Goal: Task Accomplishment & Management: Manage account settings

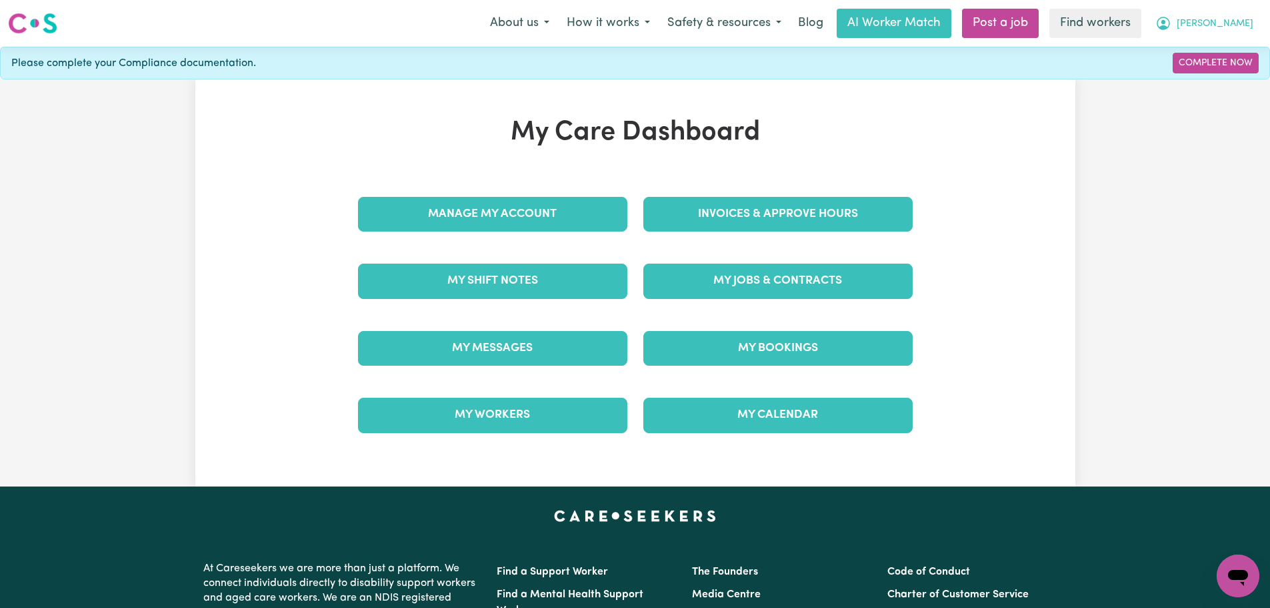
click at [1232, 27] on span "[PERSON_NAME]" at bounding box center [1215, 24] width 77 height 15
drag, startPoint x: 1242, startPoint y: 17, endPoint x: 1229, endPoint y: 23, distance: 13.7
click at [1242, 17] on span "[PERSON_NAME]" at bounding box center [1215, 24] width 77 height 15
click at [1232, 25] on span "[PERSON_NAME]" at bounding box center [1215, 24] width 77 height 15
click at [1202, 79] on link "Logout" at bounding box center [1208, 76] width 105 height 25
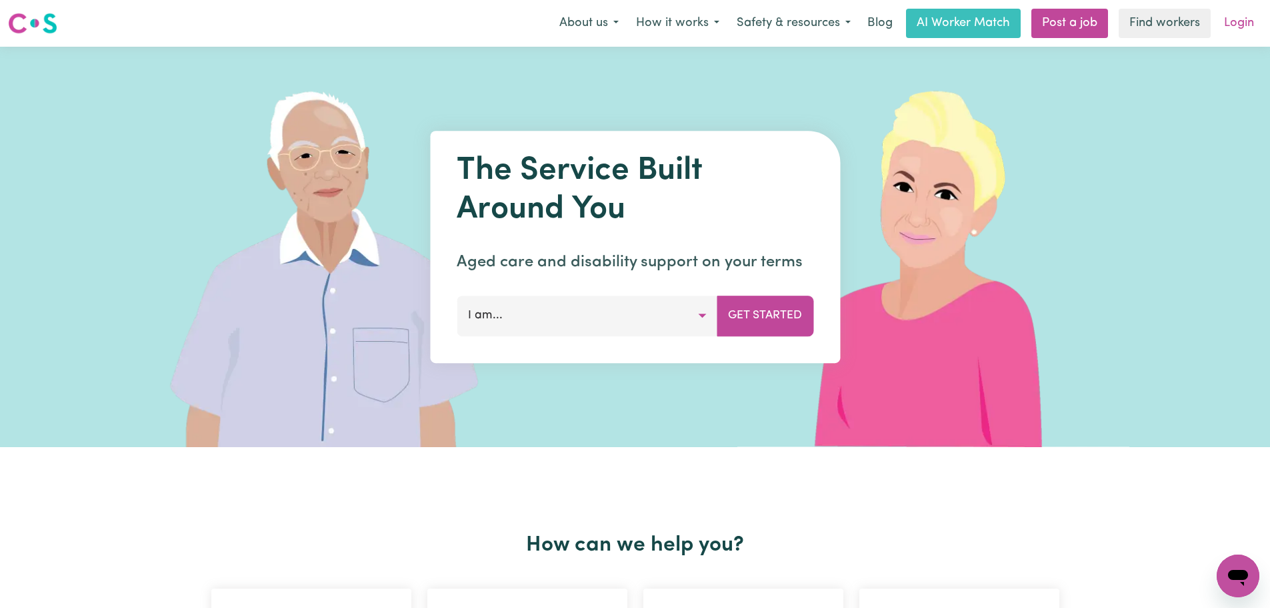
click at [1233, 23] on link "Login" at bounding box center [1239, 23] width 46 height 29
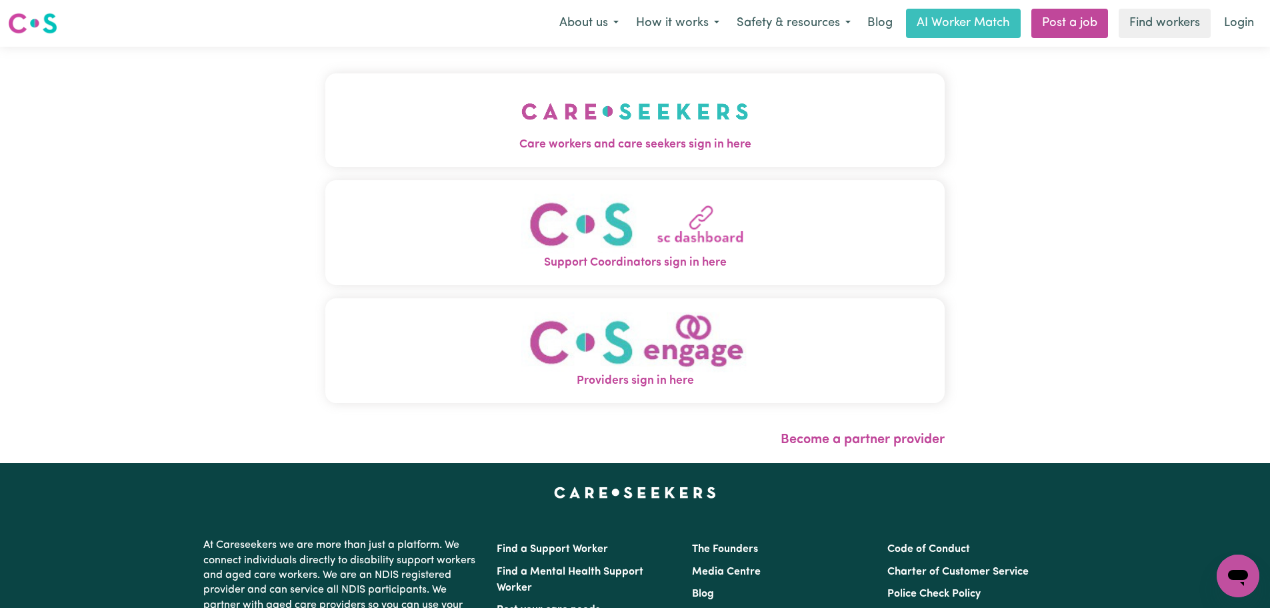
click at [325, 127] on button "Care workers and care seekers sign in here" at bounding box center [635, 119] width 620 height 93
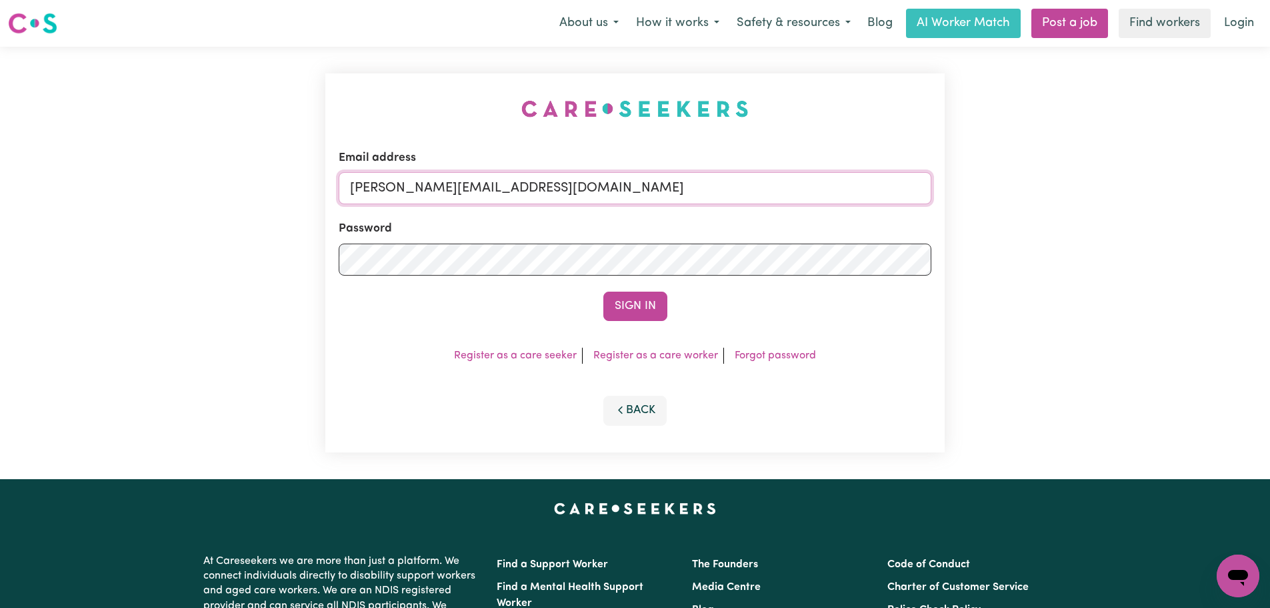
click at [628, 191] on input "lindsay+engage@careseekers.com.au" at bounding box center [635, 188] width 593 height 32
drag, startPoint x: 686, startPoint y: 182, endPoint x: 420, endPoint y: 183, distance: 265.4
click at [420, 183] on input "superuser~hogez@exemail.com.au" at bounding box center [635, 188] width 593 height 32
type input "superuser~hogez@exemail.com.au"
click at [618, 292] on button "Sign In" at bounding box center [636, 305] width 64 height 29
